Goal: Task Accomplishment & Management: Complete application form

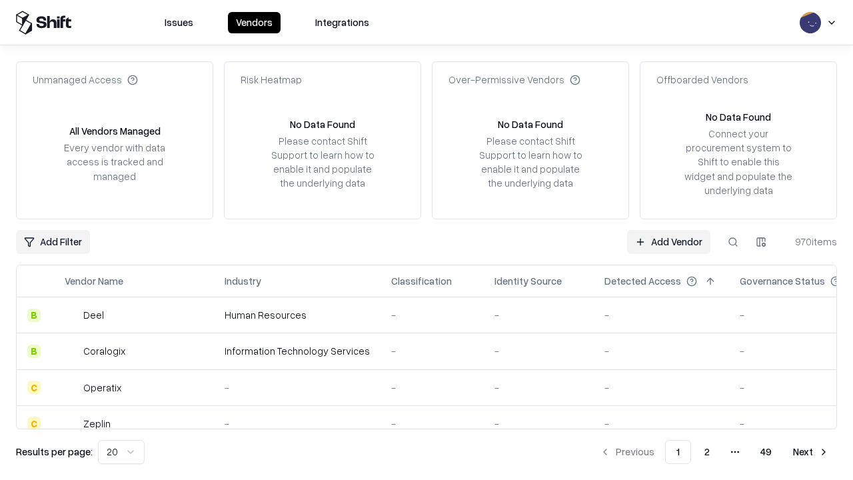
click at [669, 241] on link "Add Vendor" at bounding box center [668, 242] width 83 height 24
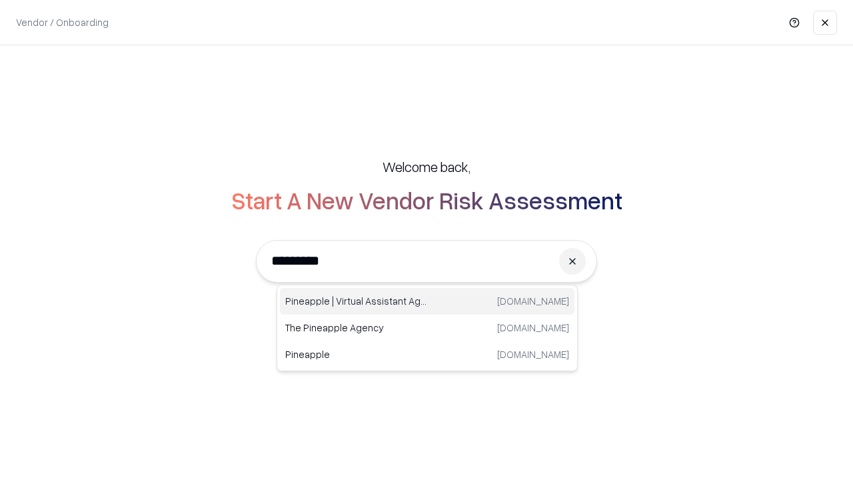
click at [427, 301] on div "Pineapple | Virtual Assistant Agency [DOMAIN_NAME]" at bounding box center [427, 301] width 295 height 27
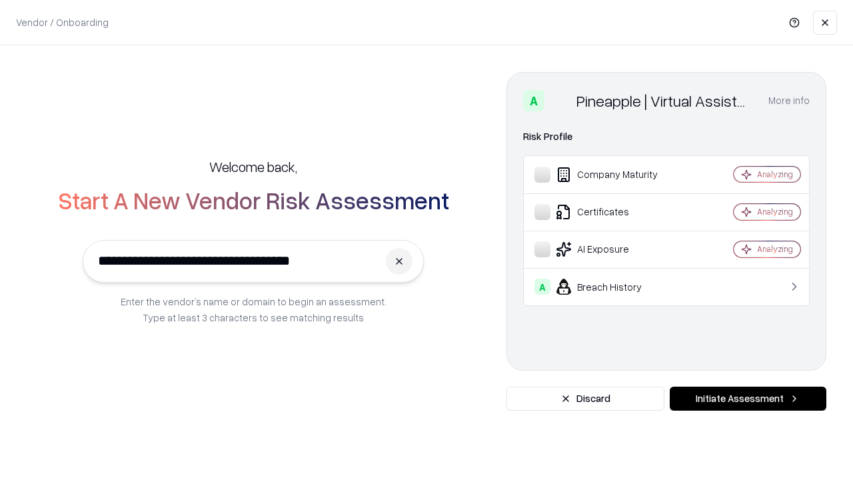
type input "**********"
click at [748, 399] on button "Initiate Assessment" at bounding box center [748, 399] width 157 height 24
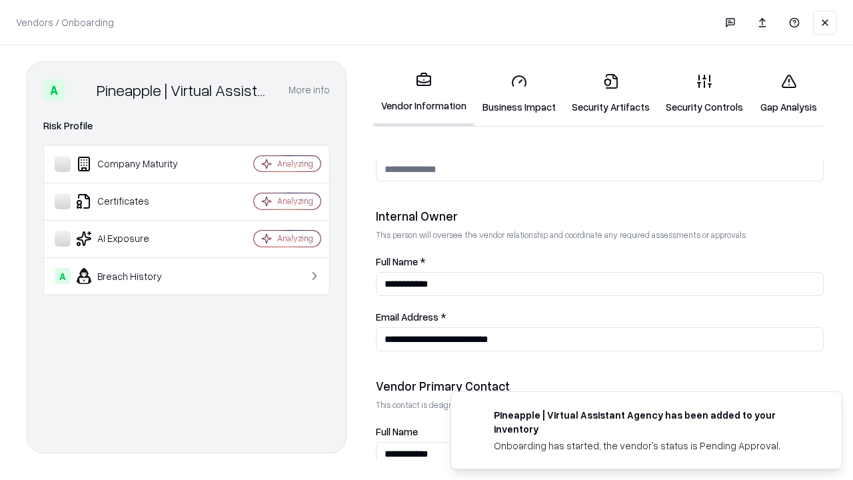
scroll to position [691, 0]
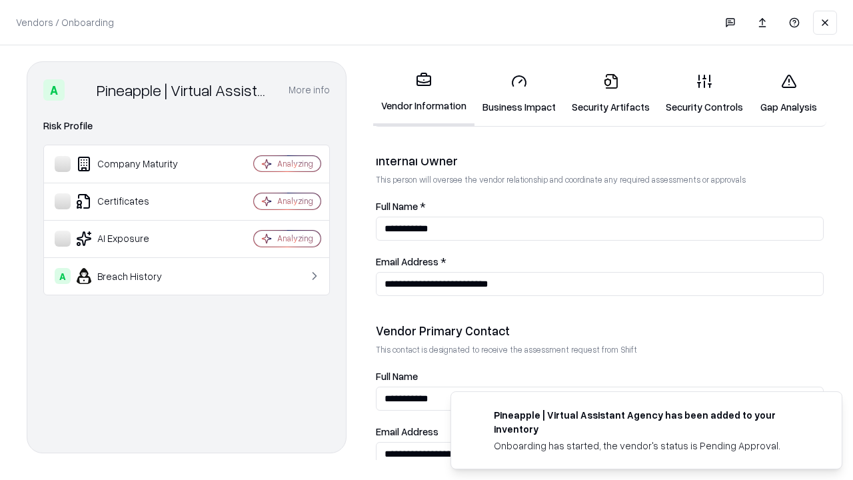
click at [519, 93] on link "Business Impact" at bounding box center [519, 94] width 89 height 62
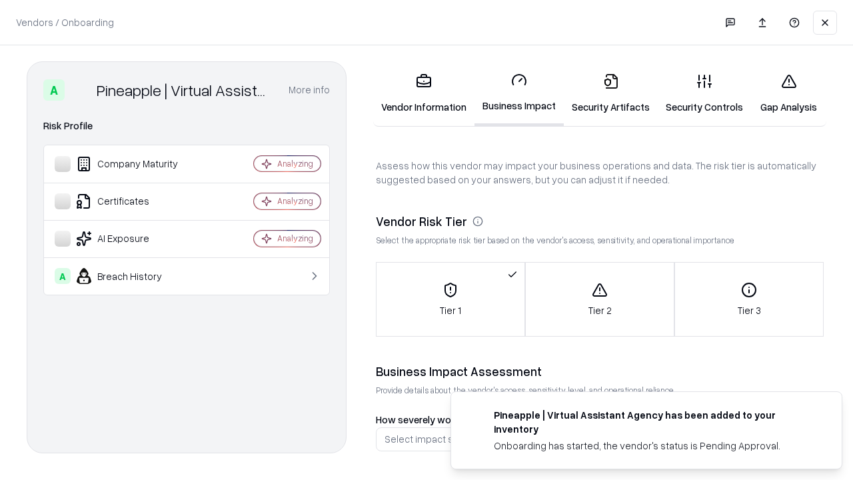
click at [611, 93] on link "Security Artifacts" at bounding box center [611, 94] width 94 height 62
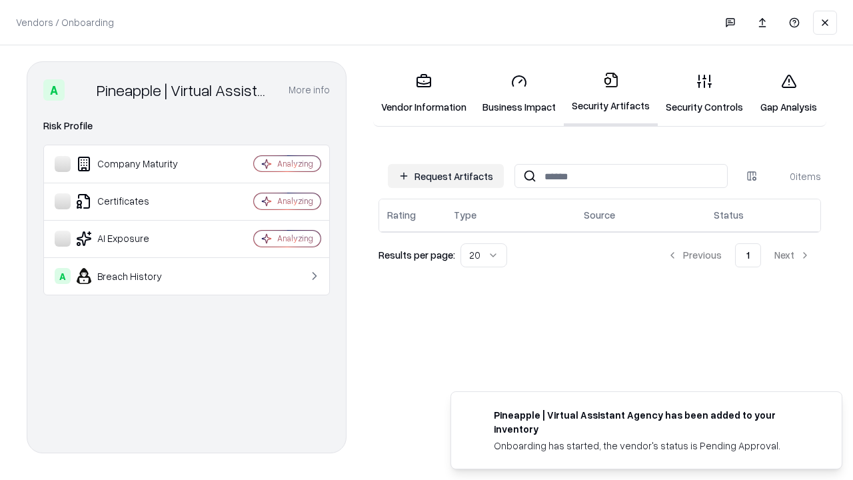
click at [446, 176] on button "Request Artifacts" at bounding box center [446, 176] width 116 height 24
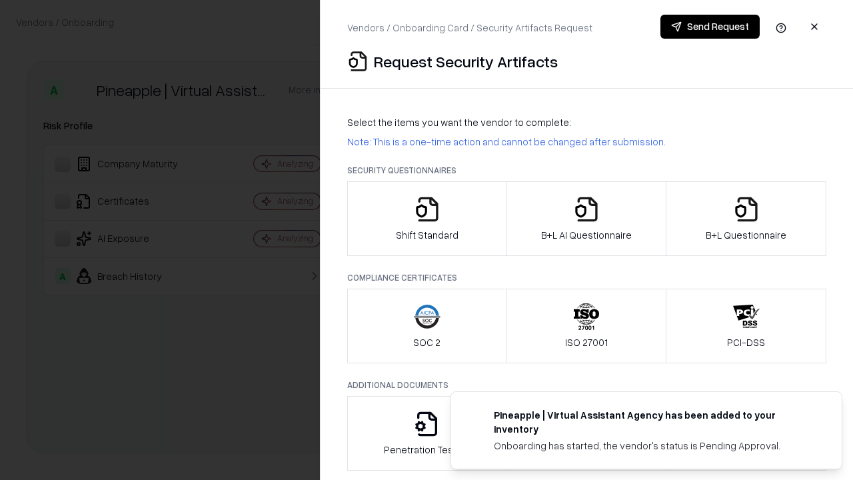
click at [427, 219] on icon "button" at bounding box center [427, 209] width 27 height 27
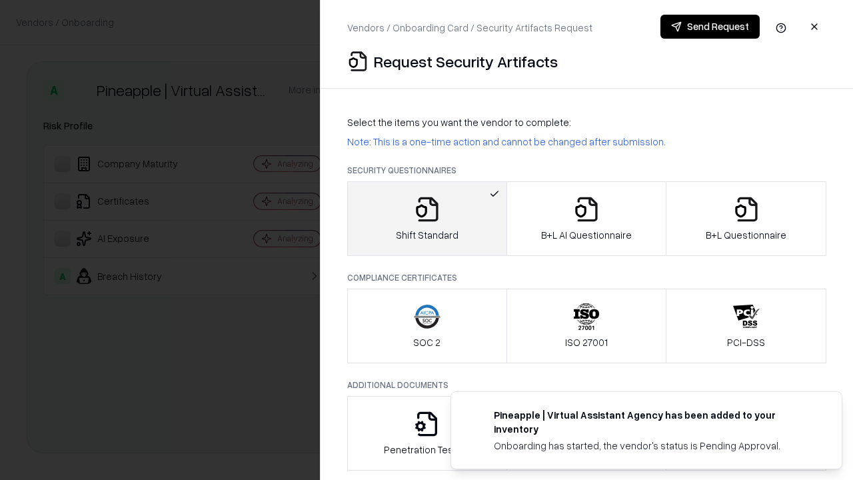
click at [710, 27] on button "Send Request" at bounding box center [710, 27] width 99 height 24
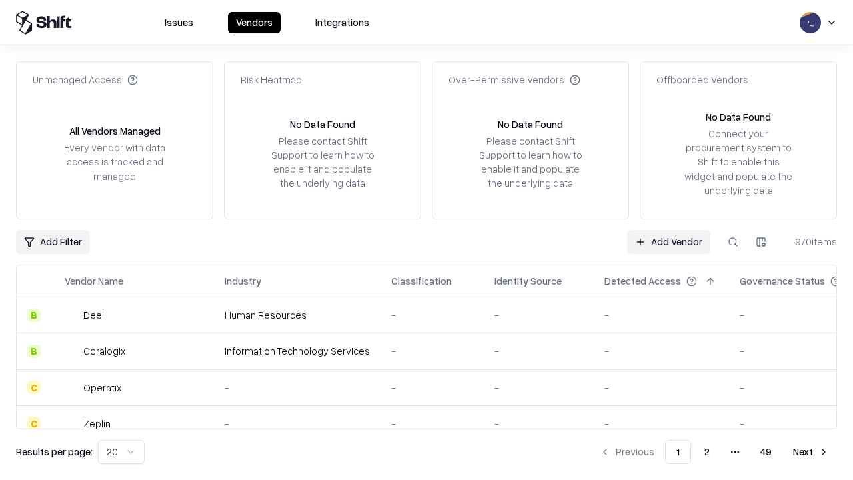
click at [733, 241] on button at bounding box center [733, 242] width 24 height 24
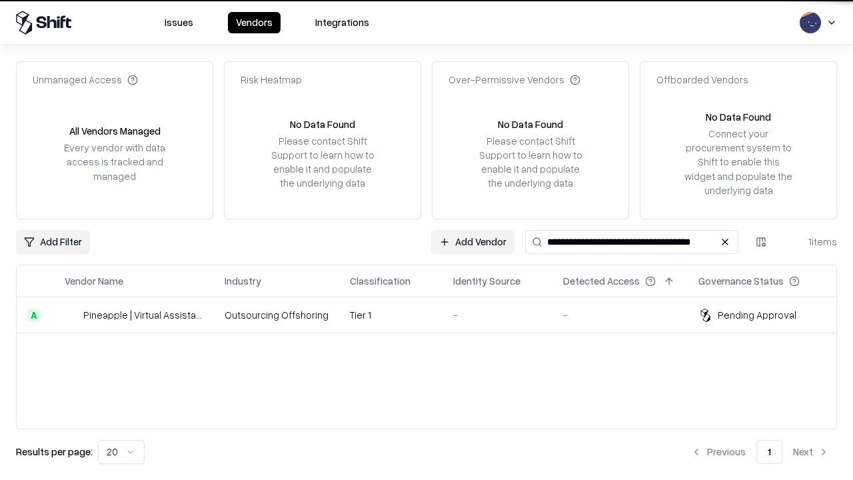
type input "**********"
click at [435, 315] on td "Tier 1" at bounding box center [390, 315] width 103 height 36
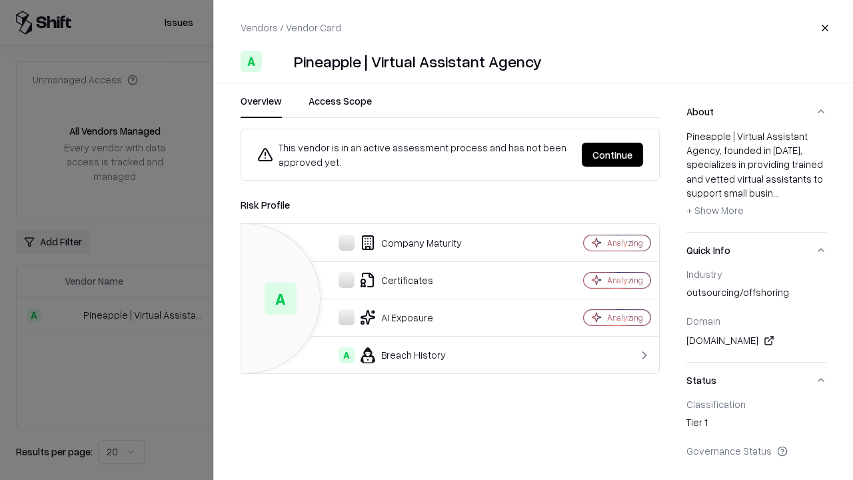
click at [613, 155] on button "Continue" at bounding box center [612, 155] width 61 height 24
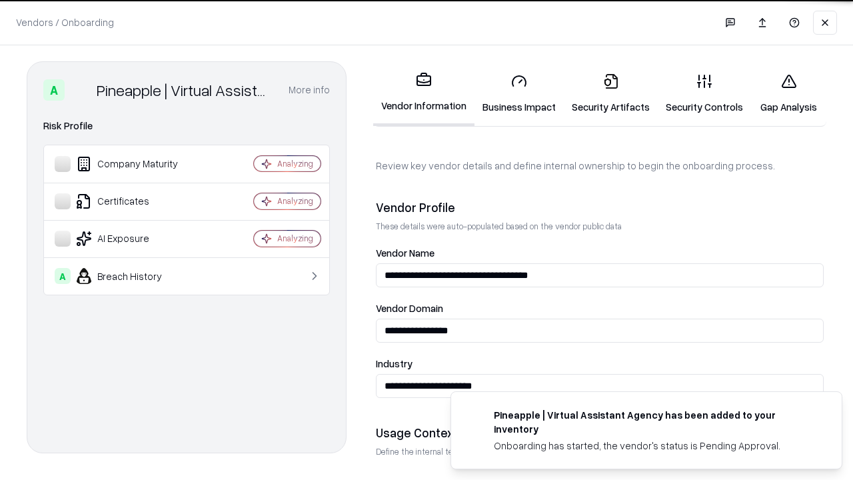
click at [611, 93] on link "Security Artifacts" at bounding box center [611, 94] width 94 height 62
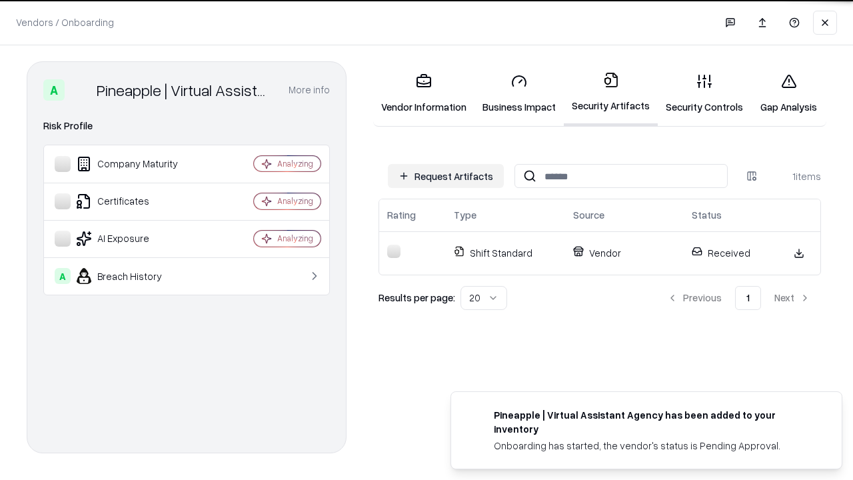
click at [789, 93] on link "Gap Analysis" at bounding box center [788, 94] width 75 height 62
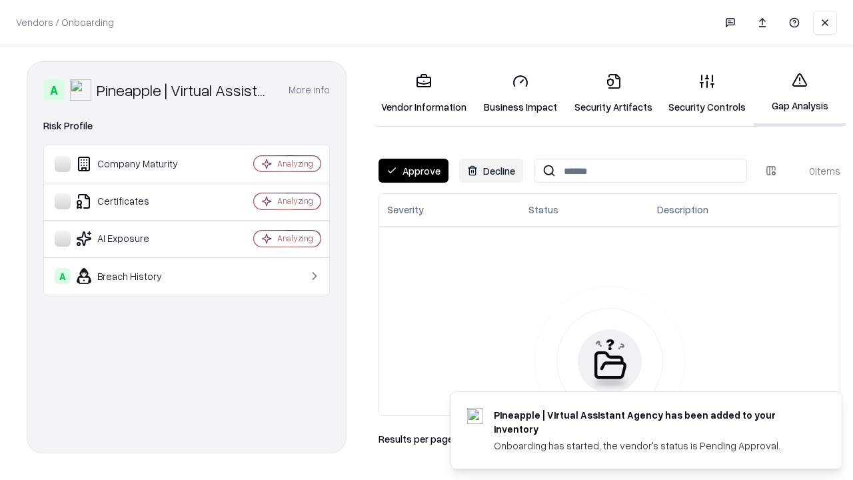
click at [413, 171] on button "Approve" at bounding box center [414, 171] width 70 height 24
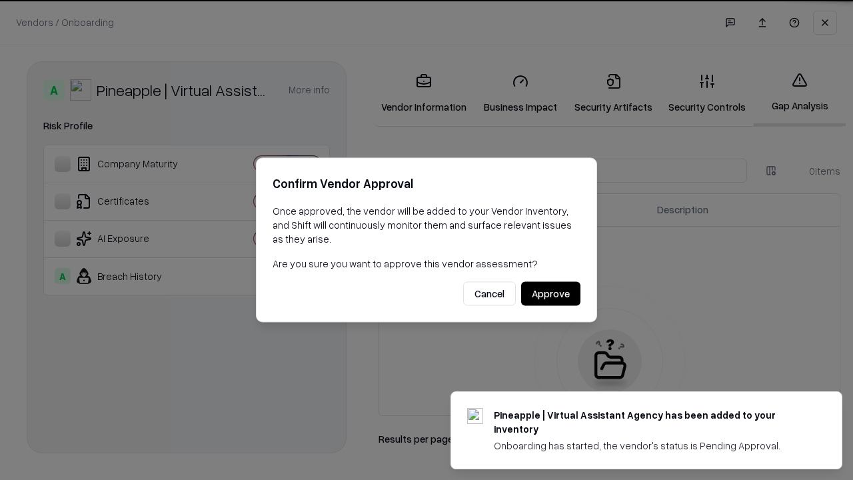
click at [551, 293] on button "Approve" at bounding box center [550, 294] width 59 height 24
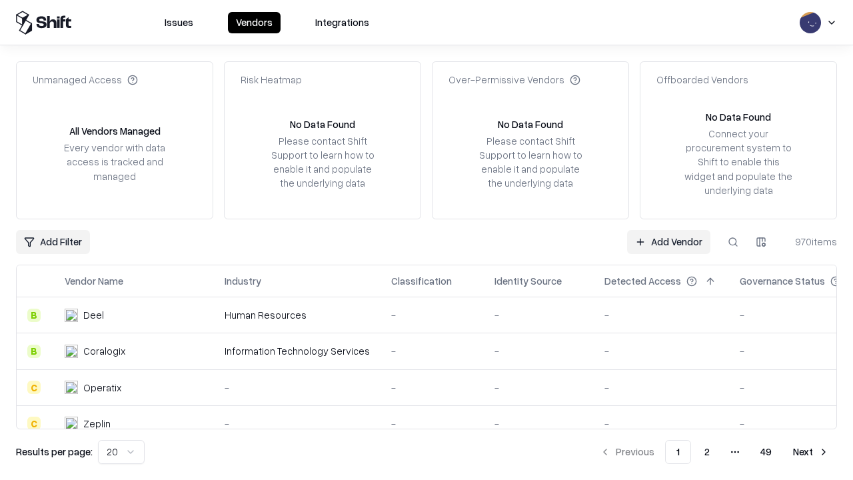
type input "**********"
click at [669, 241] on link "Add Vendor" at bounding box center [668, 242] width 83 height 24
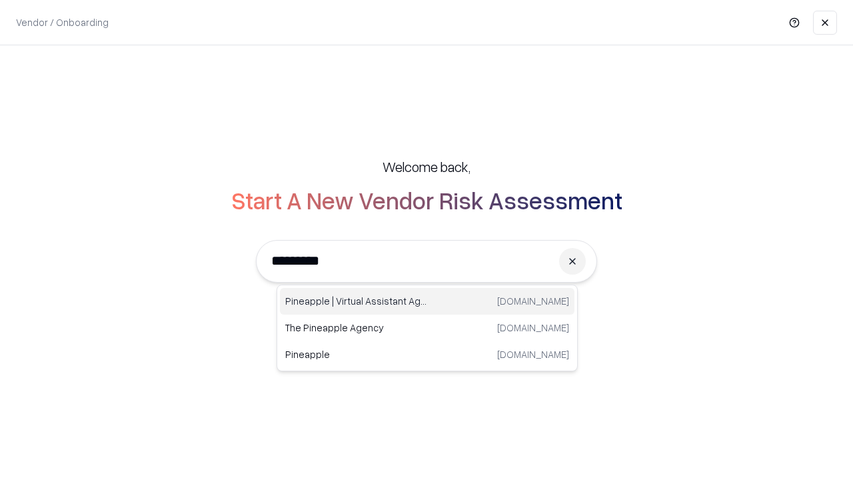
click at [427, 301] on div "Pineapple | Virtual Assistant Agency [DOMAIN_NAME]" at bounding box center [427, 301] width 295 height 27
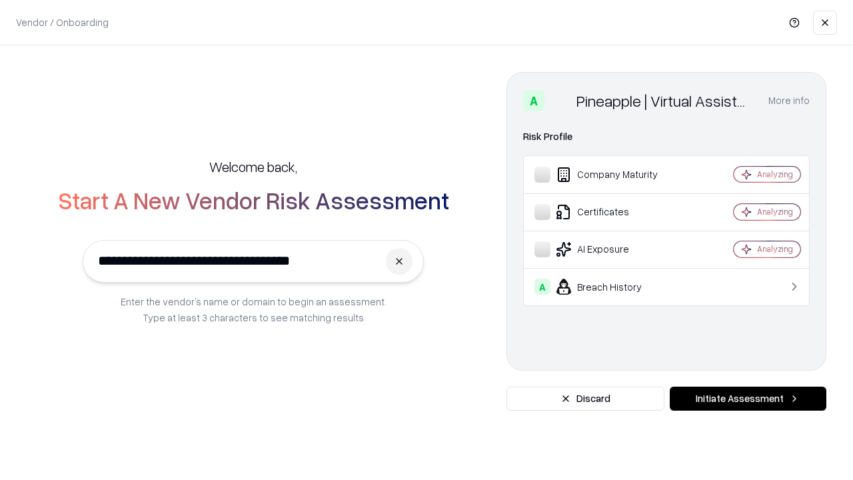
type input "**********"
click at [748, 399] on button "Initiate Assessment" at bounding box center [748, 399] width 157 height 24
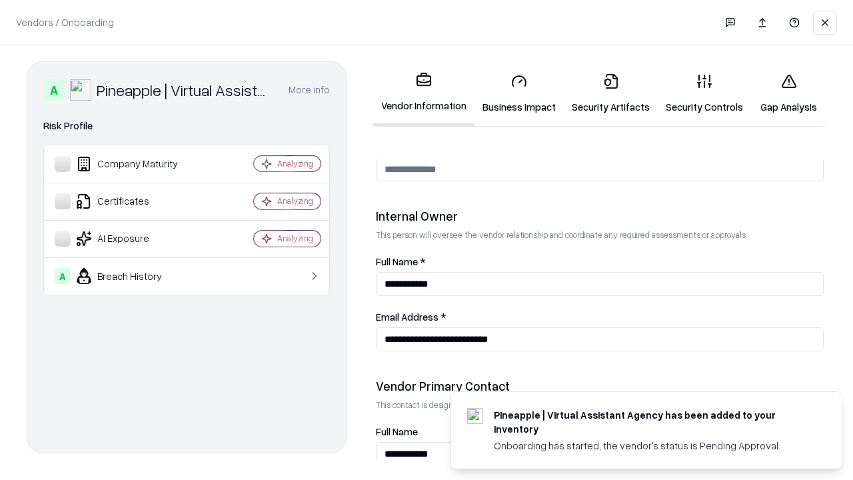
scroll to position [691, 0]
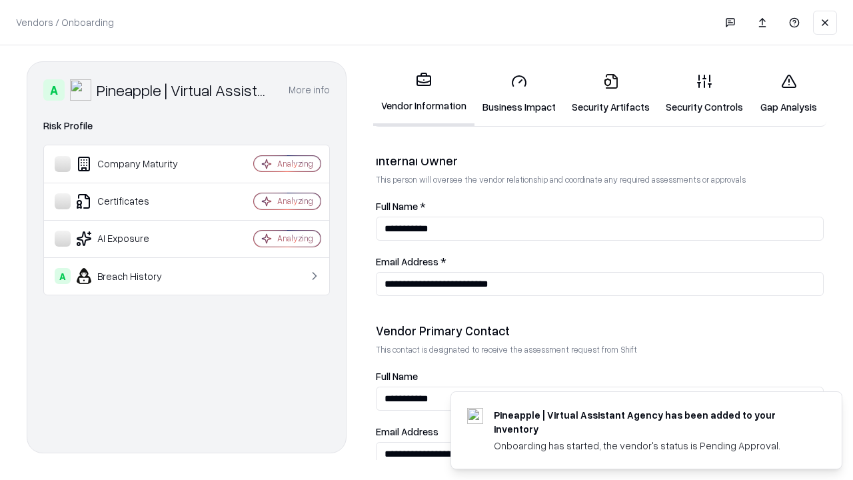
click at [789, 93] on link "Gap Analysis" at bounding box center [788, 94] width 75 height 62
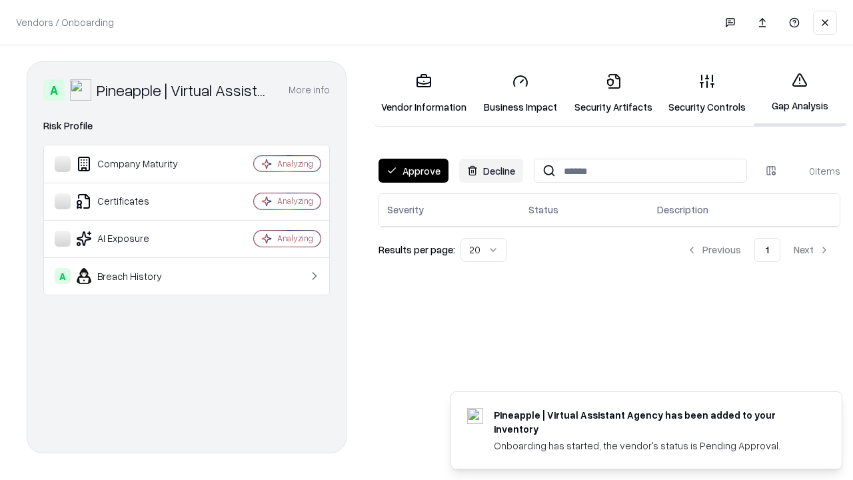
click at [413, 171] on button "Approve" at bounding box center [414, 171] width 70 height 24
